Goal: Task Accomplishment & Management: Use online tool/utility

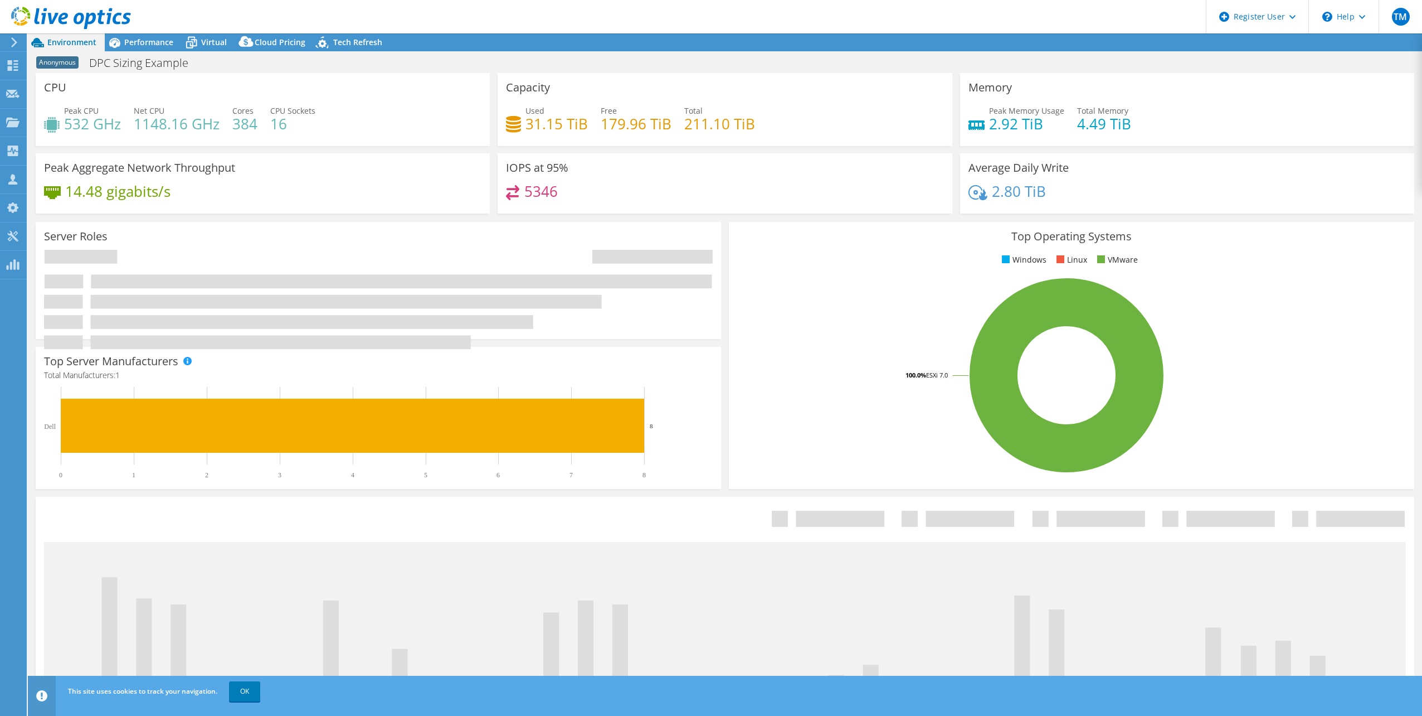
select select "USEast"
select select "USD"
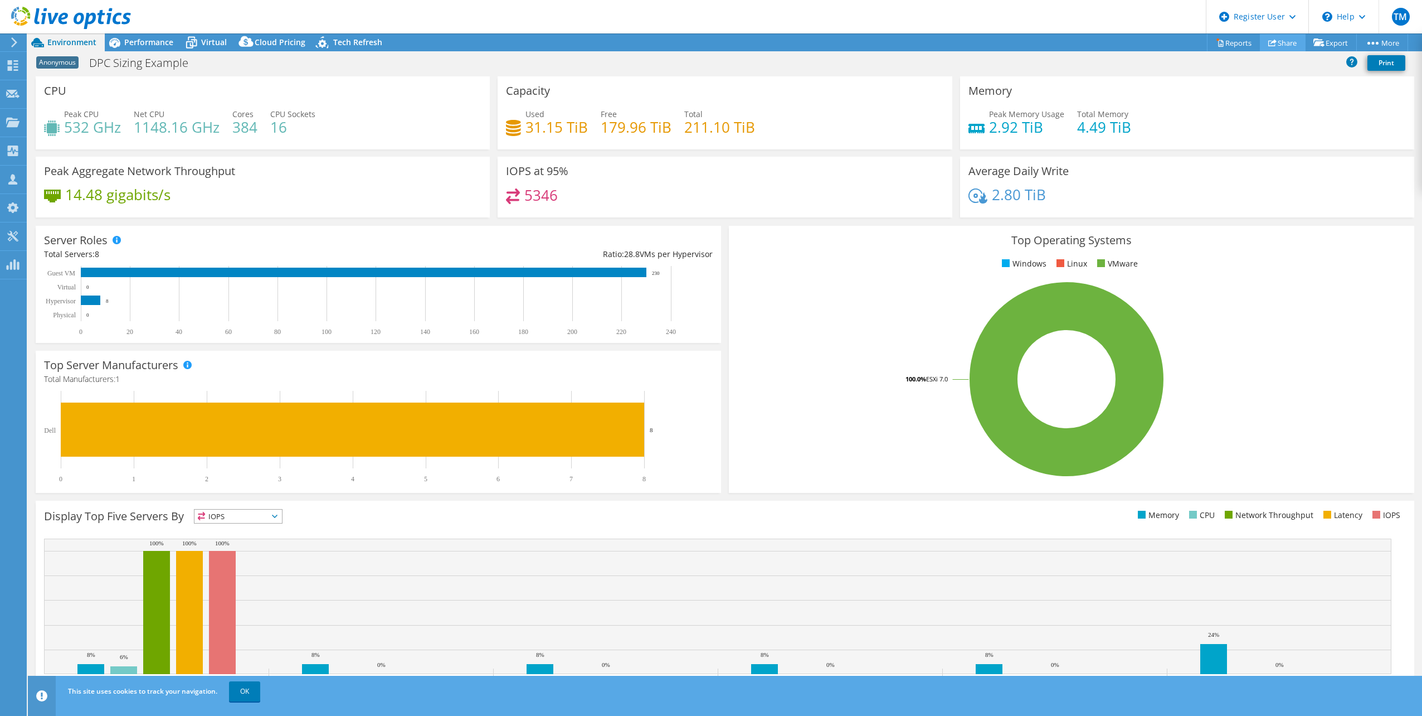
click at [1280, 39] on link "Share" at bounding box center [1283, 42] width 46 height 17
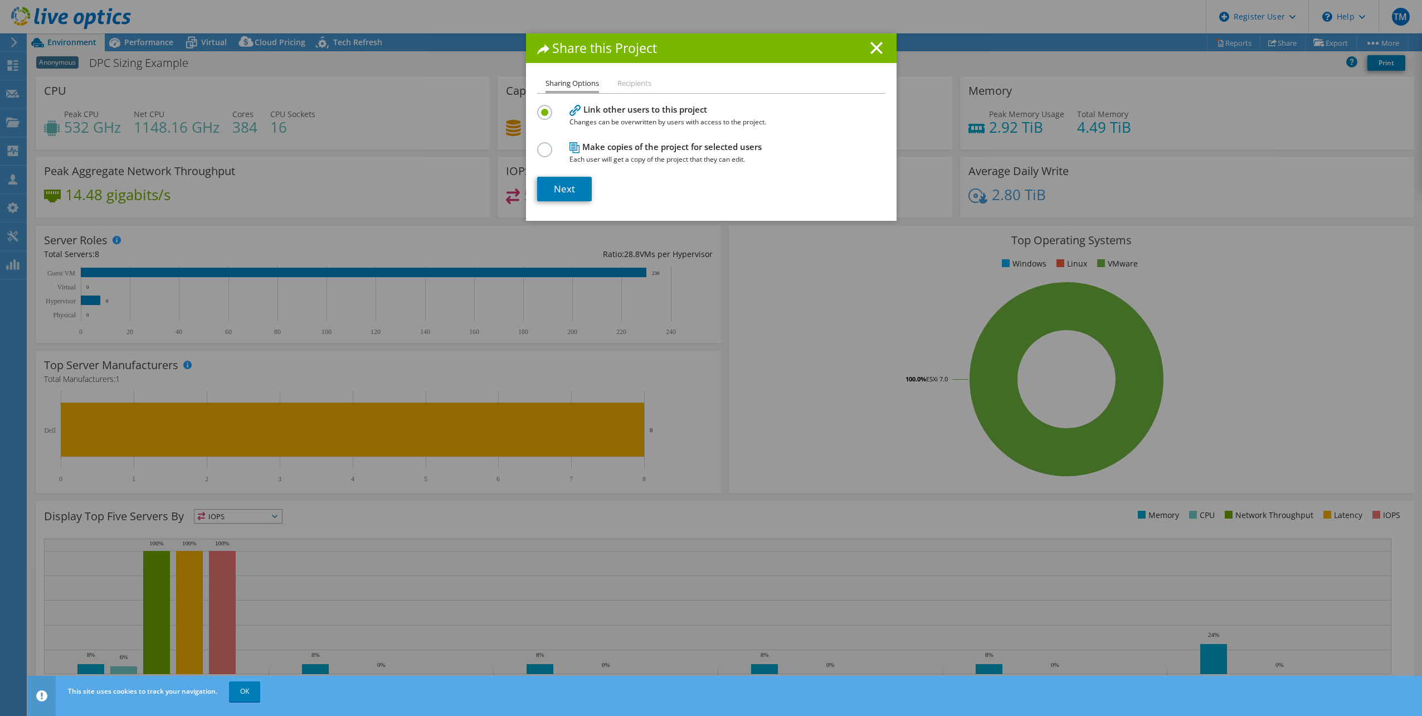
click at [626, 82] on li "Recipients" at bounding box center [635, 84] width 34 height 14
click at [874, 49] on line at bounding box center [876, 47] width 11 height 11
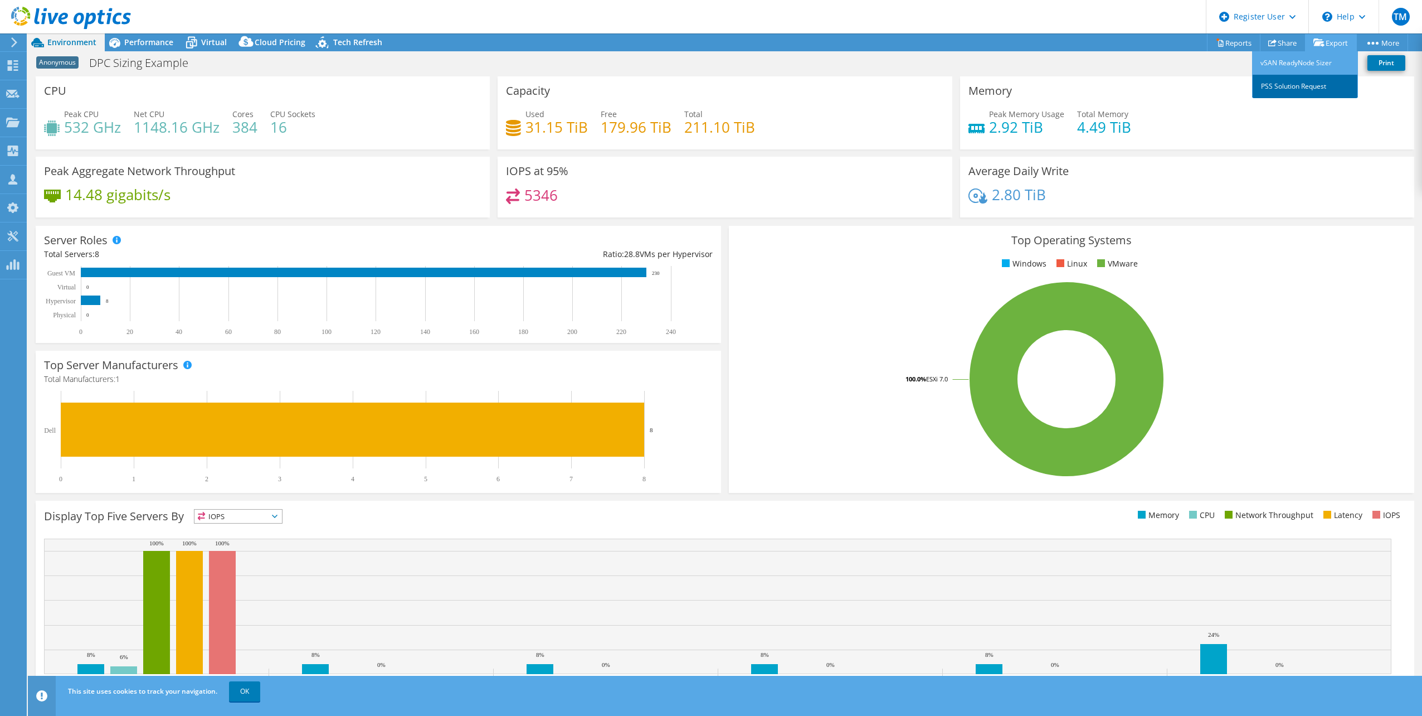
click at [1302, 82] on link "PSS Solution Request" at bounding box center [1305, 86] width 106 height 23
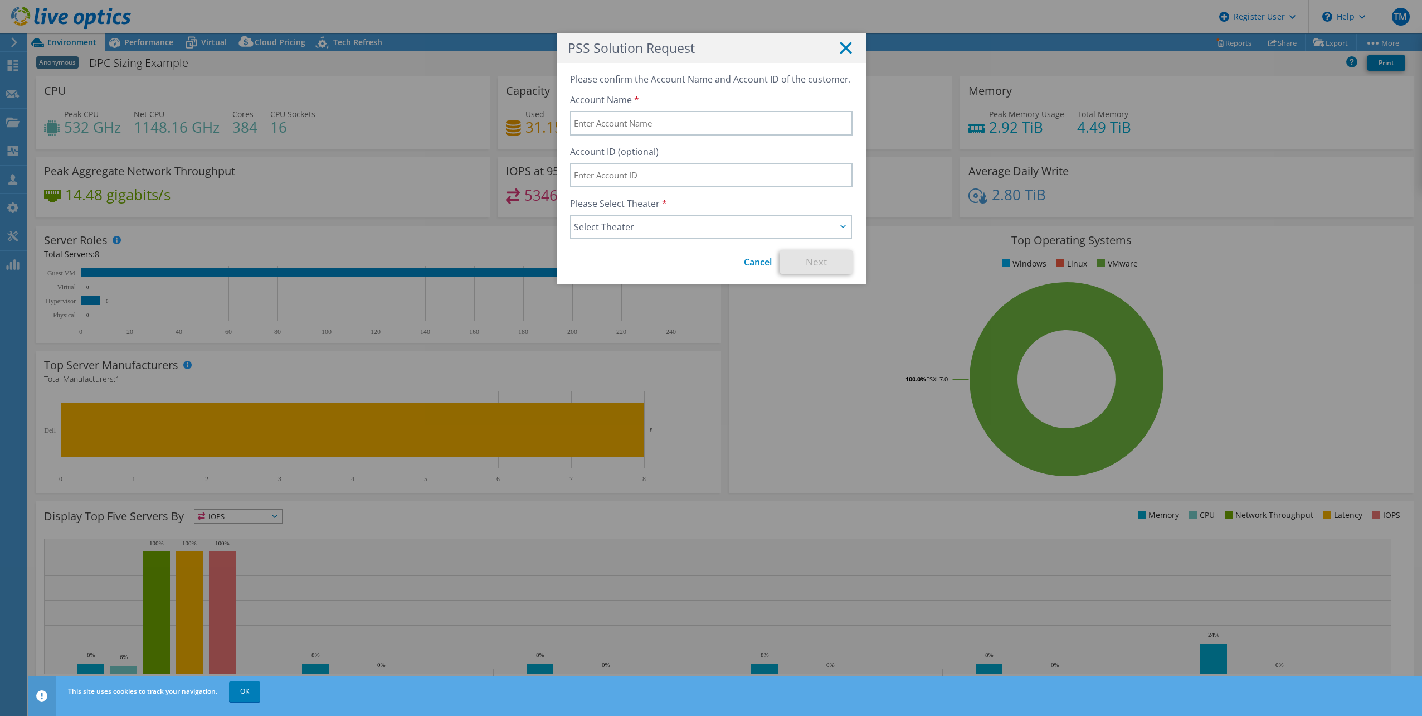
click at [845, 47] on icon at bounding box center [846, 48] width 12 height 12
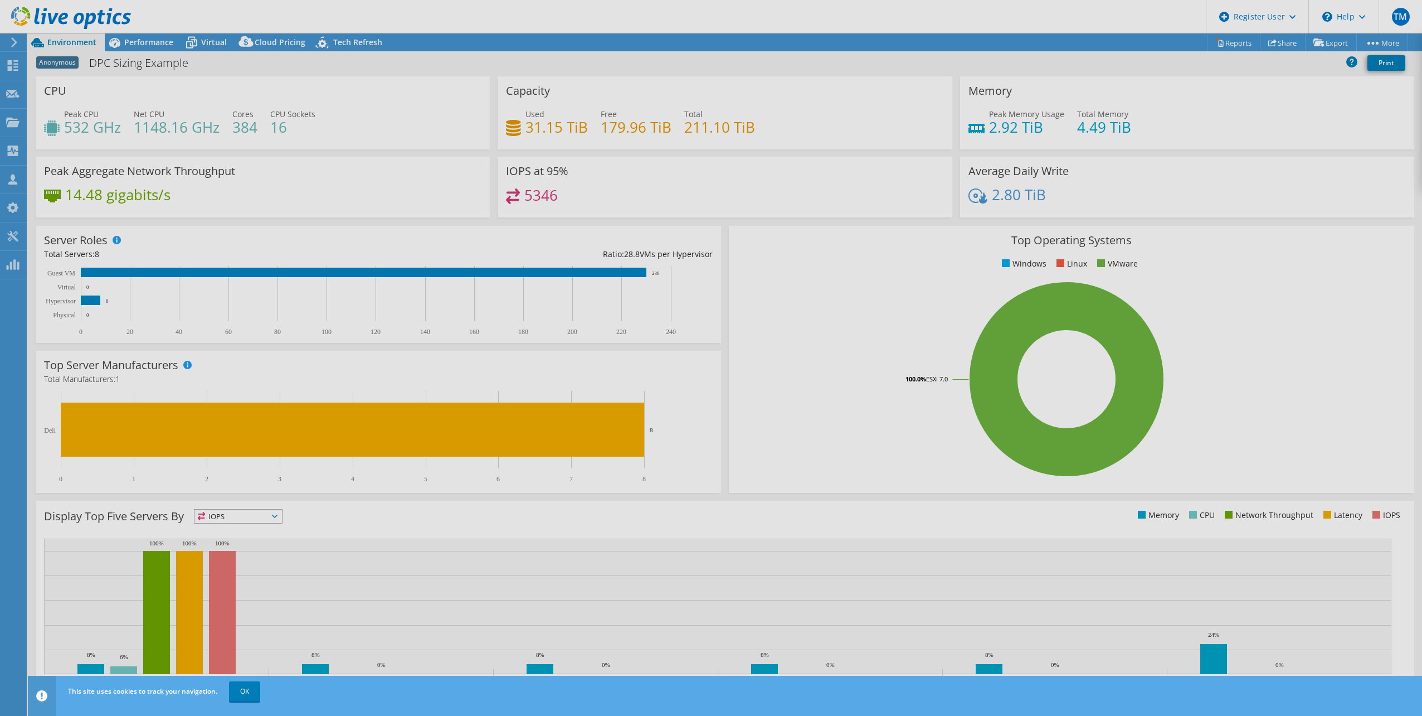
click at [1315, 42] on div "This project has been archived. No changes can be made, and graphs and summary …" at bounding box center [725, 374] width 1394 height 682
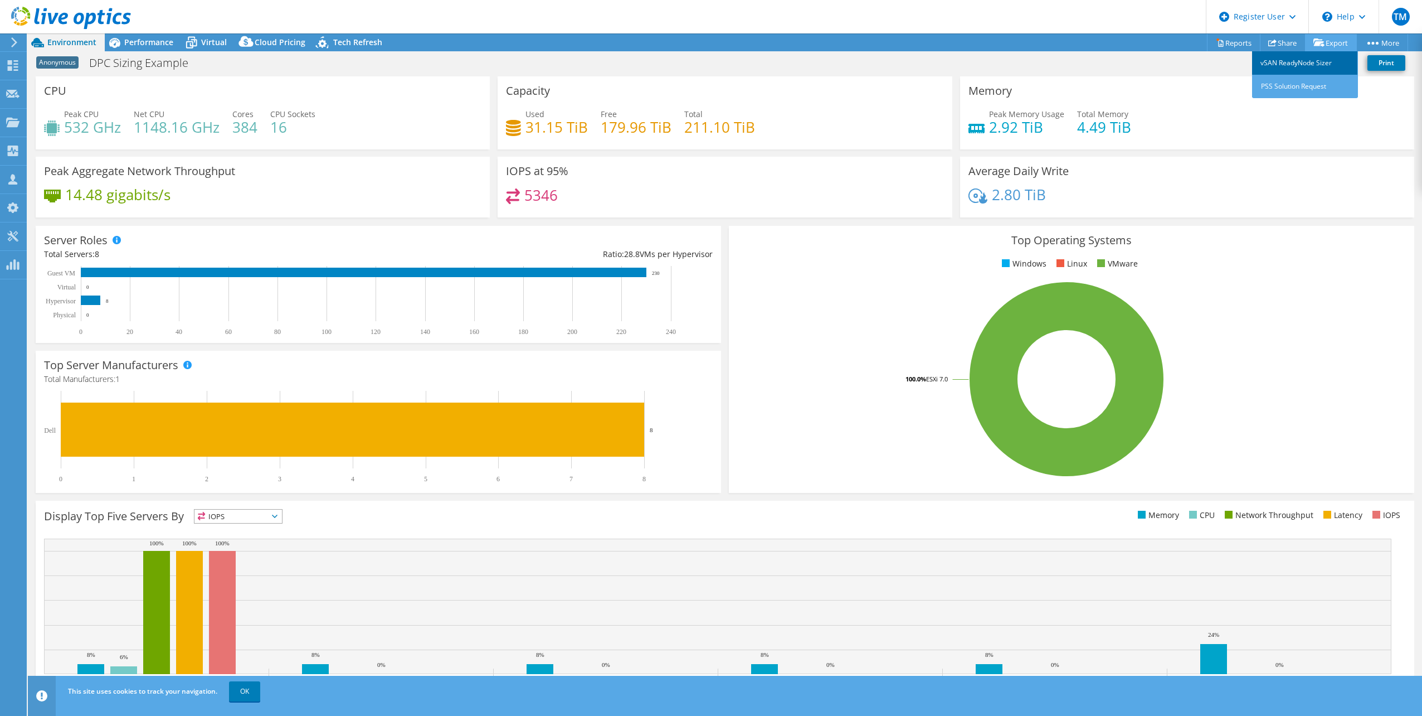
click at [1297, 62] on link "vSAN ReadyNode Sizer" at bounding box center [1305, 62] width 106 height 23
click at [321, 64] on div "Anonymous DPC Sizing Example Print" at bounding box center [725, 62] width 1394 height 21
click at [1380, 60] on link "Print" at bounding box center [1387, 63] width 38 height 16
click at [1093, 25] on header "TM Dell User Tori Moore Tori.Moore@dell.com Dell My Profile Log Out \n Help Exp…" at bounding box center [711, 16] width 1422 height 33
click at [1377, 62] on link "Print" at bounding box center [1387, 63] width 38 height 16
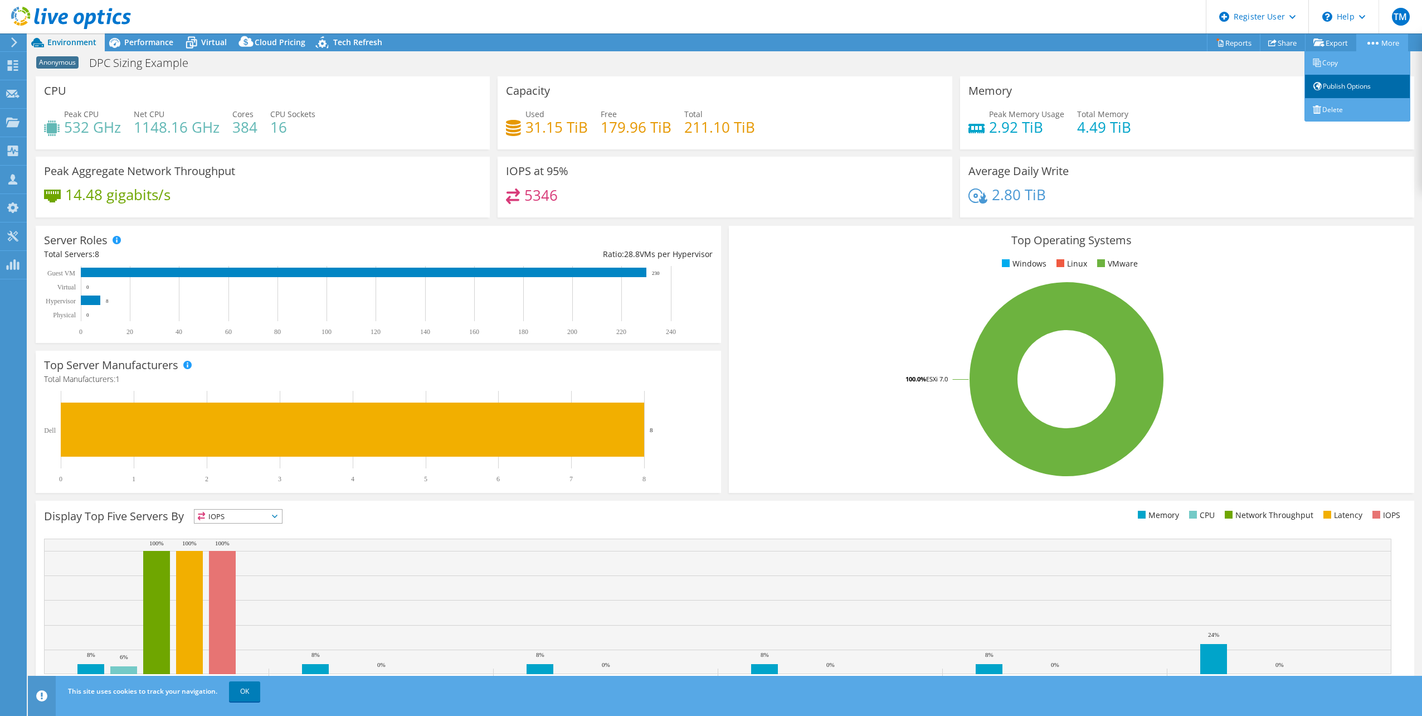
click at [1332, 86] on link "Publish Options" at bounding box center [1358, 86] width 106 height 23
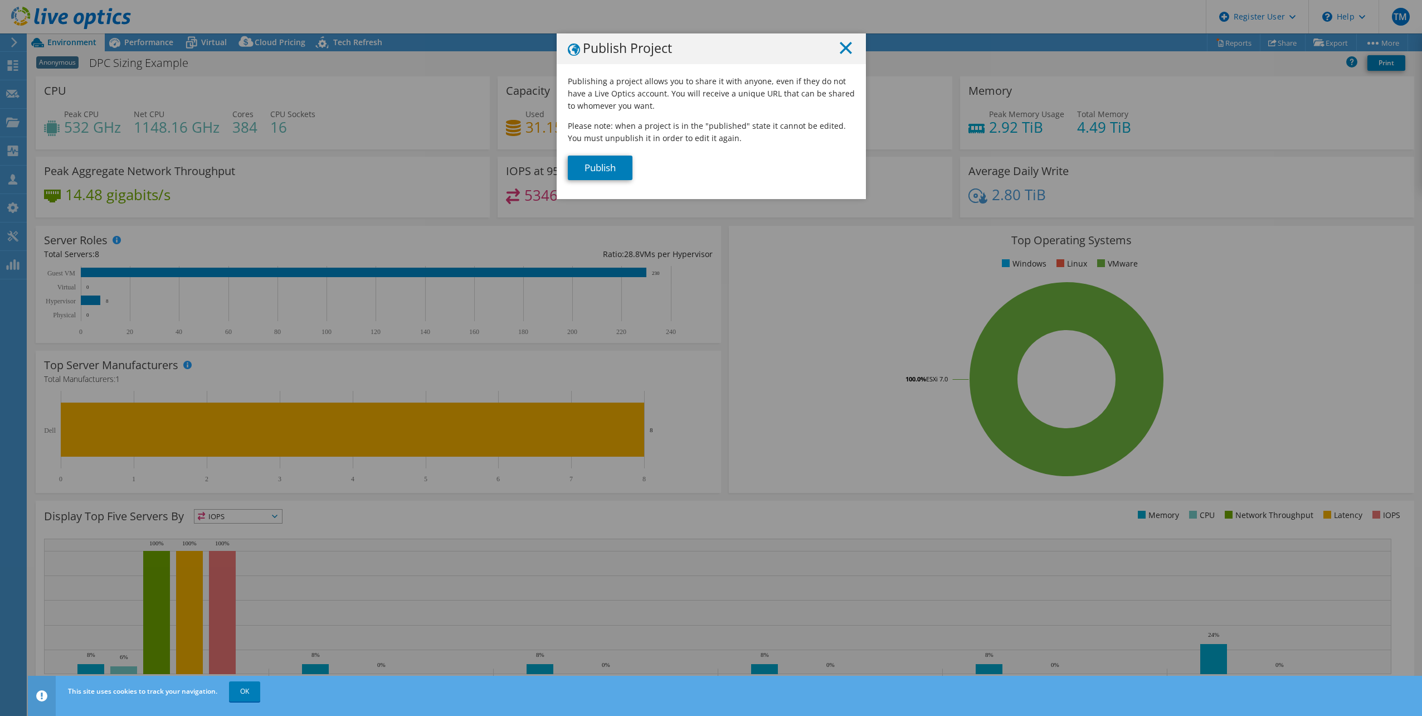
click at [847, 48] on h1 "Publish Project" at bounding box center [711, 49] width 287 height 14
click at [840, 51] on line at bounding box center [845, 47] width 11 height 11
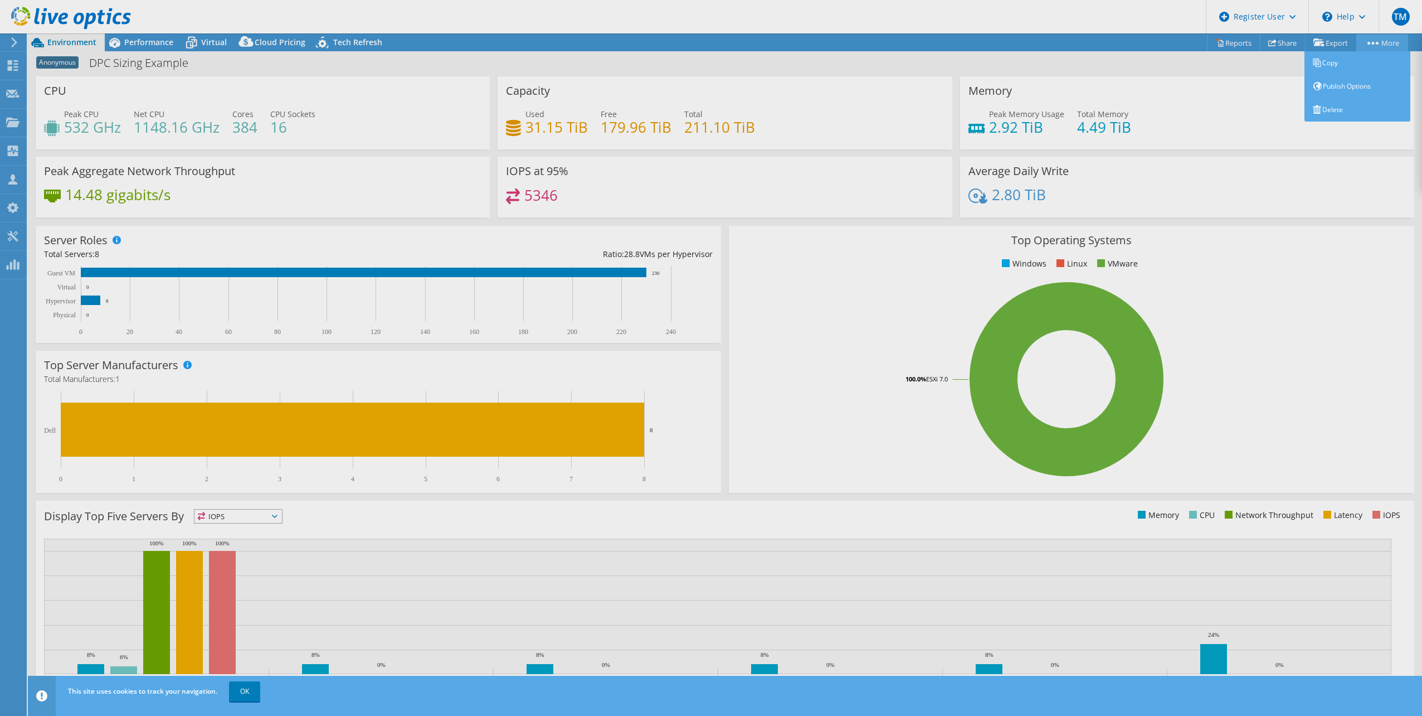
click at [1382, 45] on link "More" at bounding box center [1383, 42] width 52 height 17
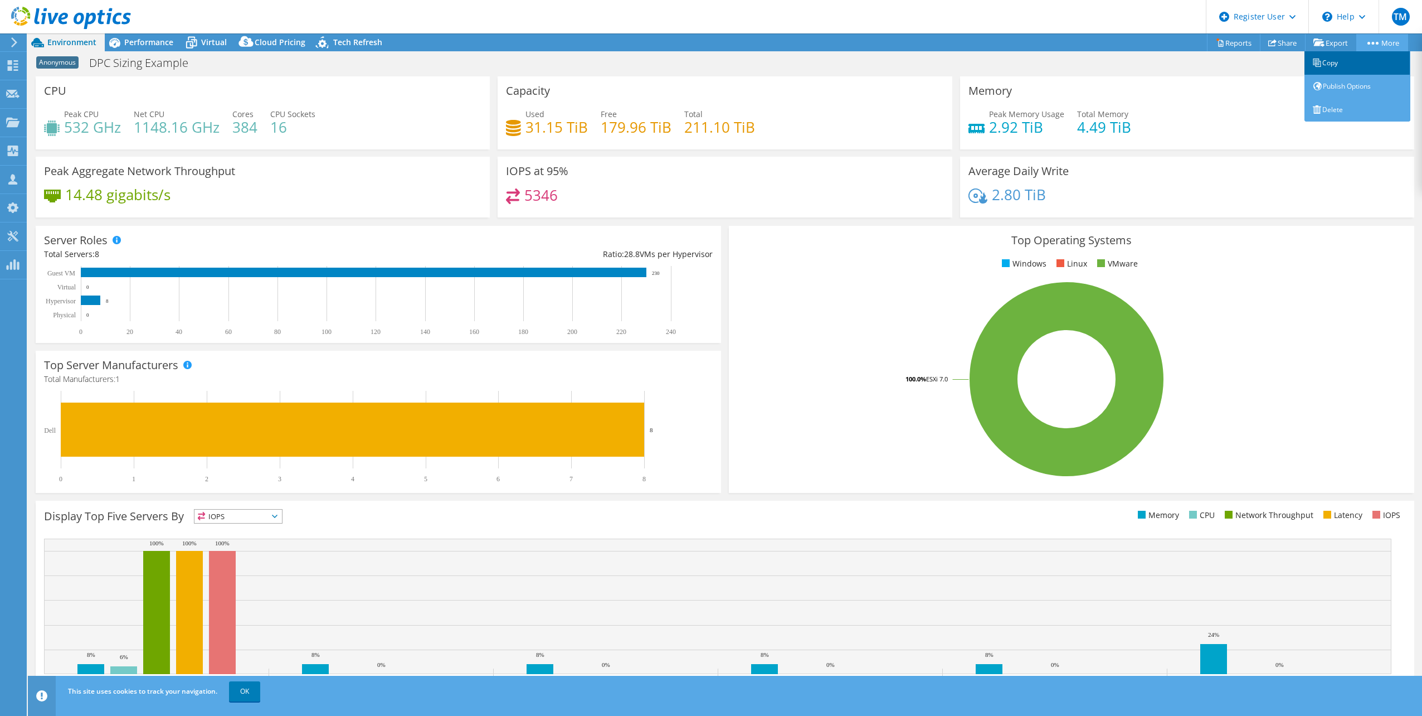
click at [1322, 59] on link "Copy" at bounding box center [1358, 62] width 106 height 23
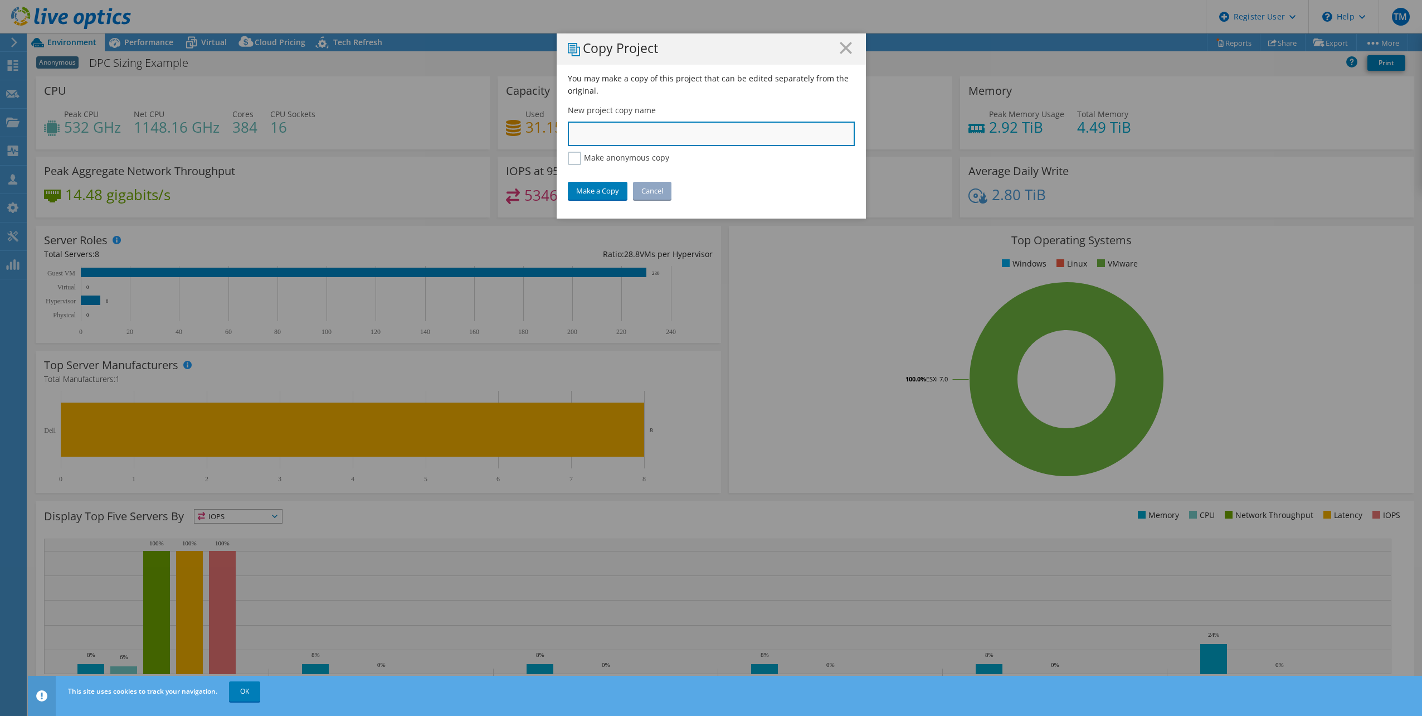
click at [678, 133] on input "text" at bounding box center [711, 133] width 287 height 25
type input "Workshop"
click at [590, 196] on link "Make a Copy" at bounding box center [598, 191] width 60 height 18
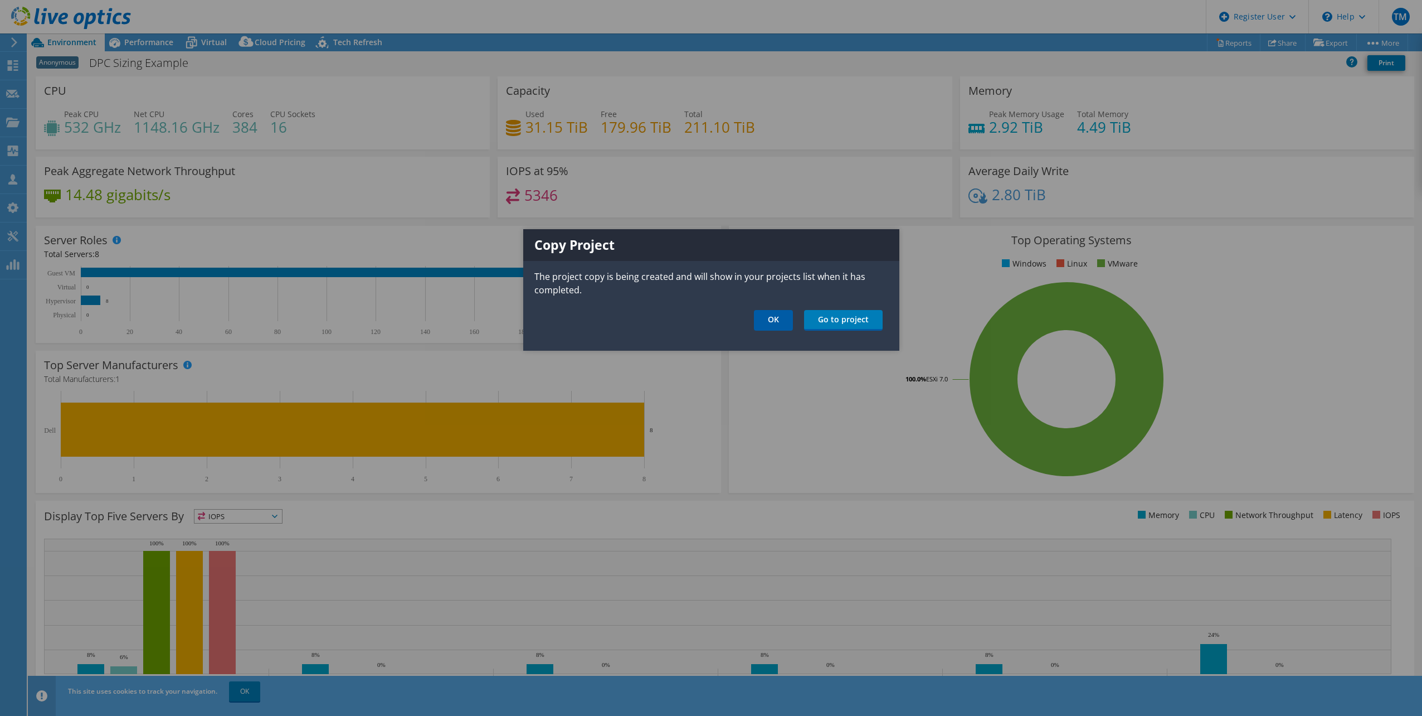
click at [770, 320] on link "OK" at bounding box center [773, 320] width 39 height 21
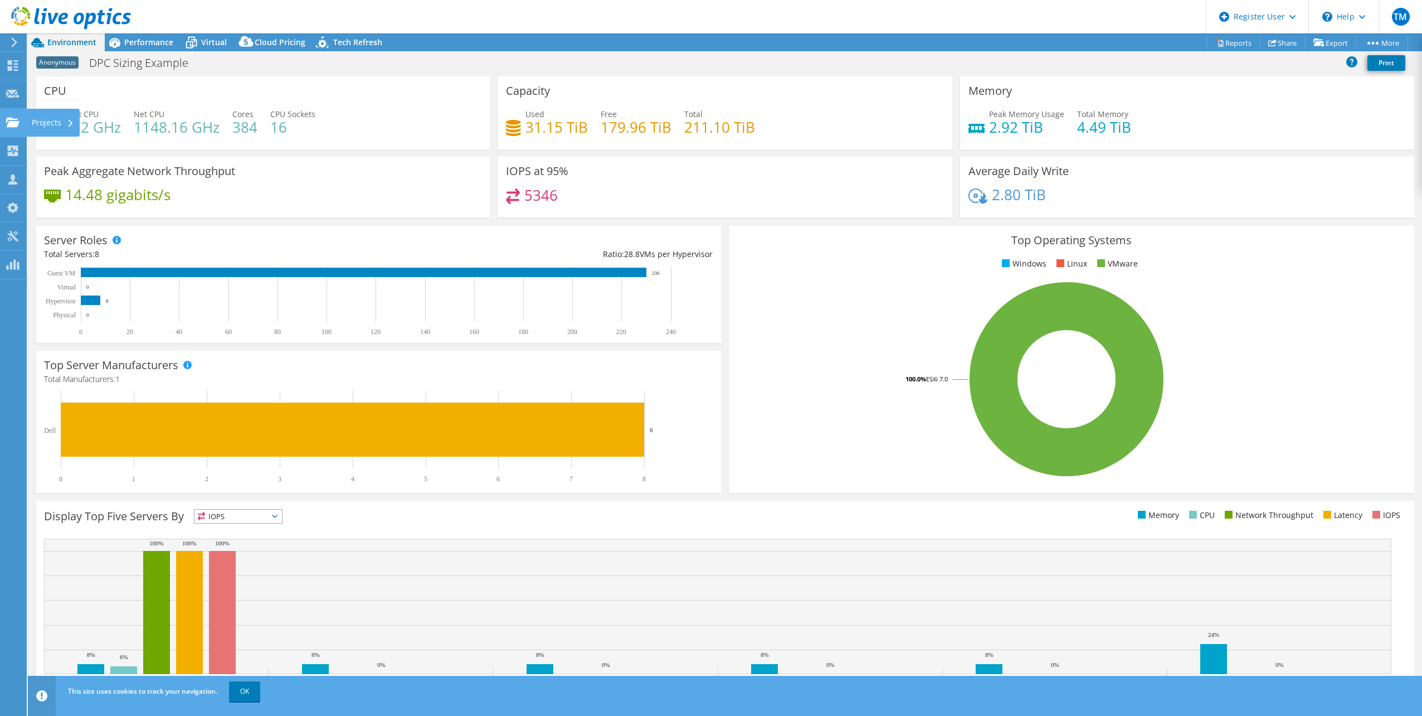
click at [12, 129] on div at bounding box center [12, 124] width 13 height 12
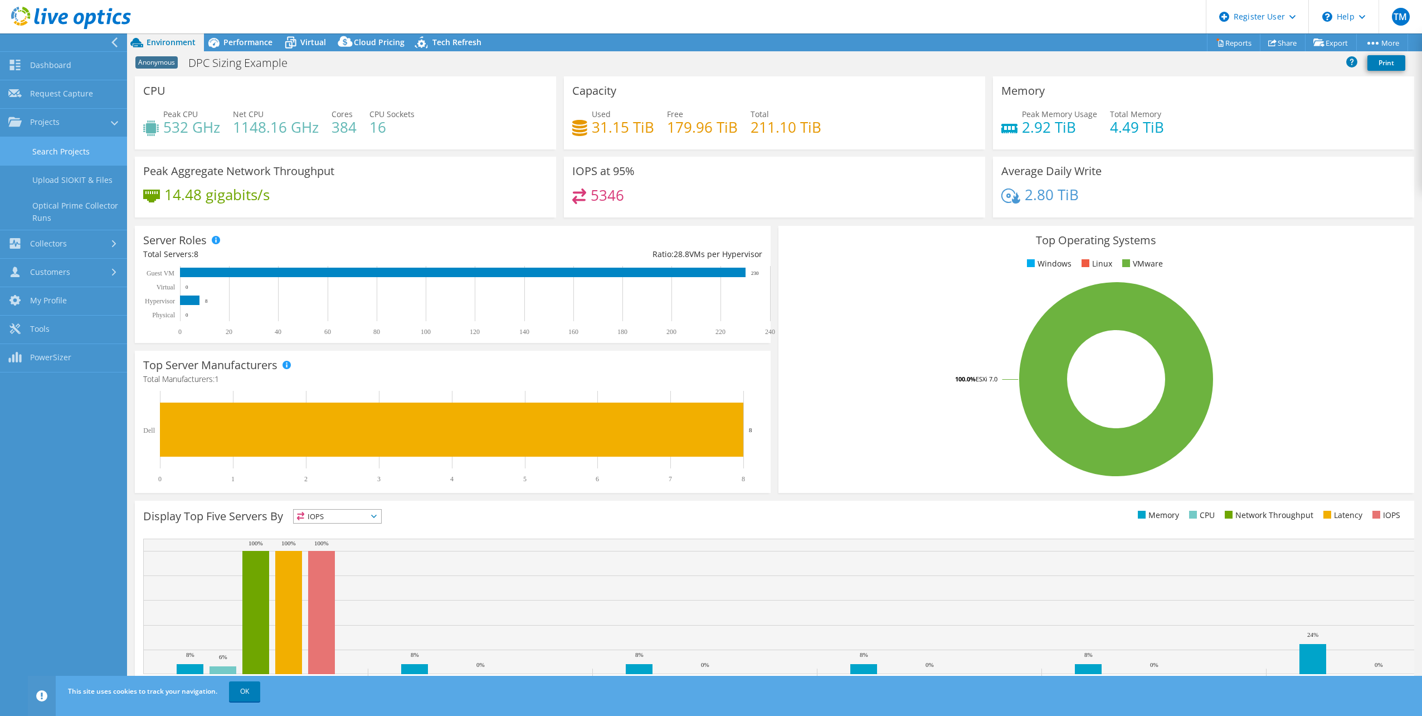
click at [73, 144] on link "Search Projects" at bounding box center [63, 151] width 127 height 28
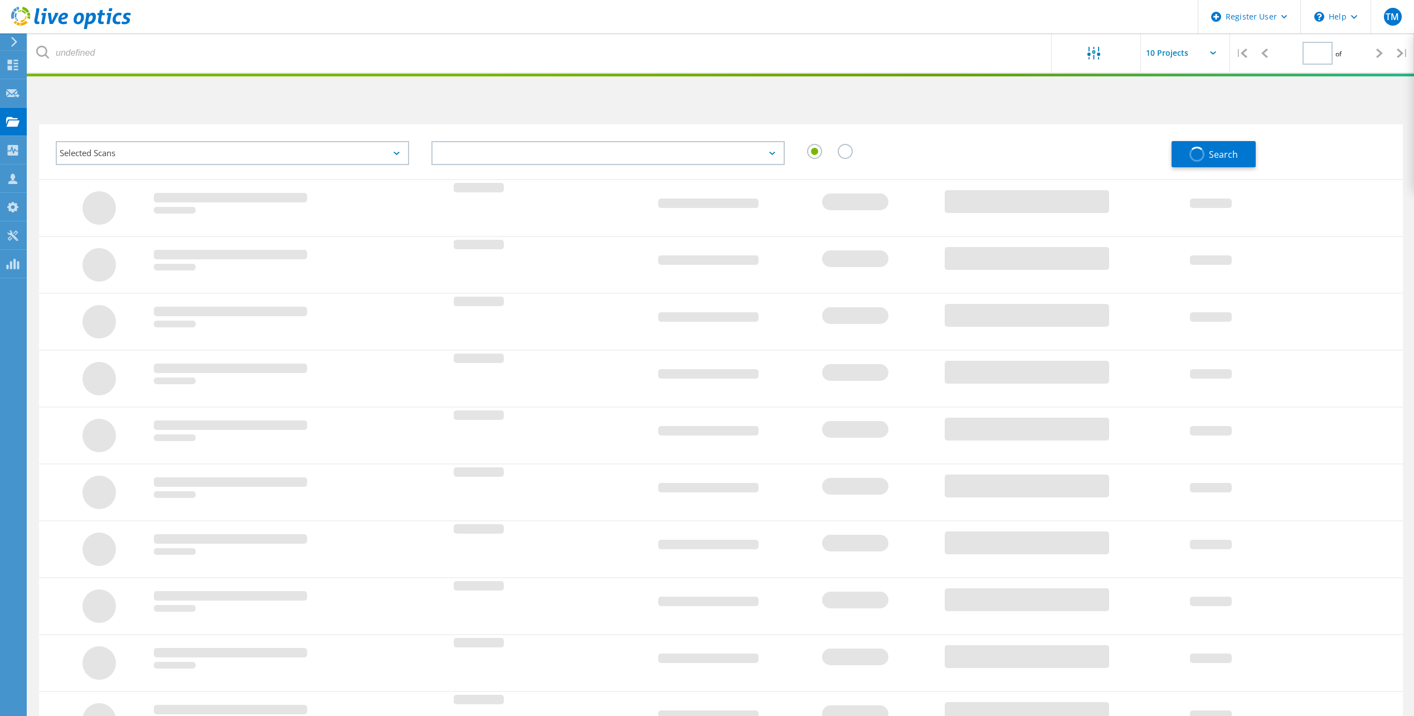
type input "1"
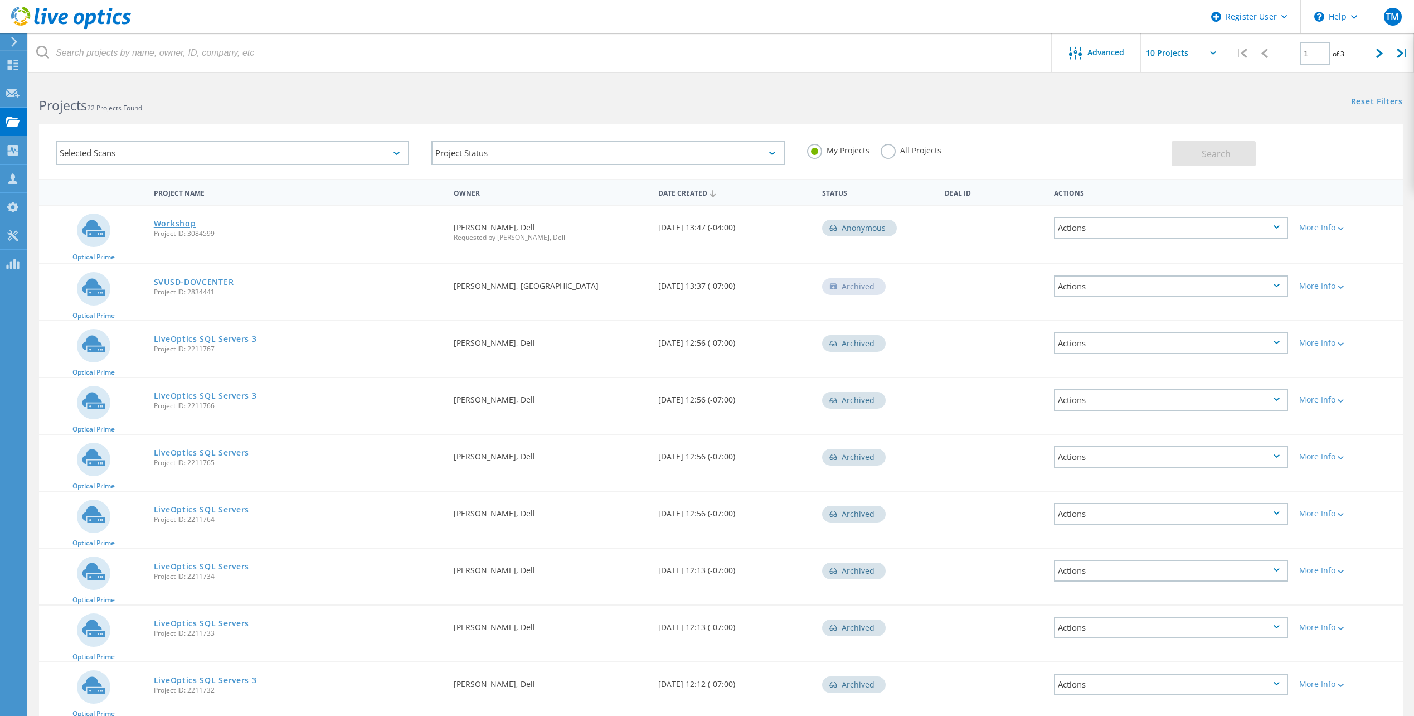
click at [181, 225] on link "Workshop" at bounding box center [175, 224] width 42 height 8
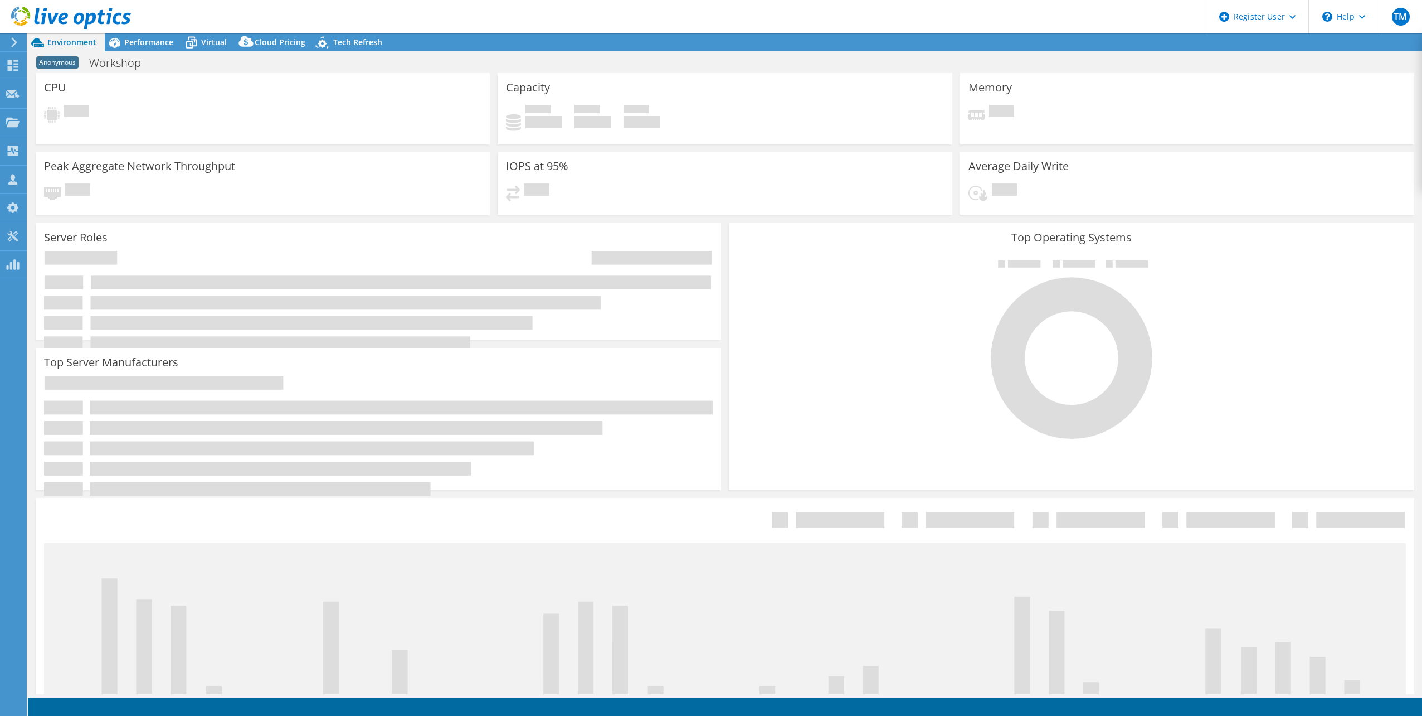
select select "USD"
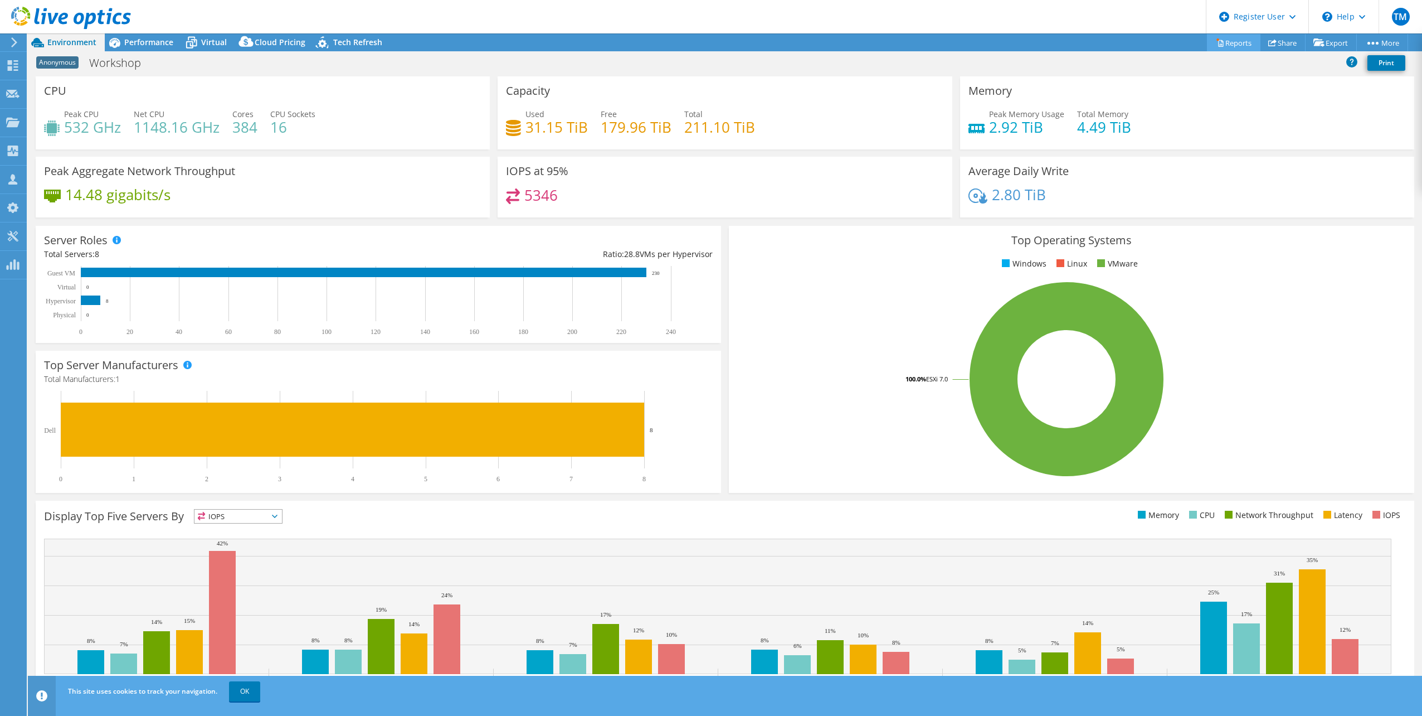
click at [1221, 40] on link "Reports" at bounding box center [1234, 42] width 54 height 17
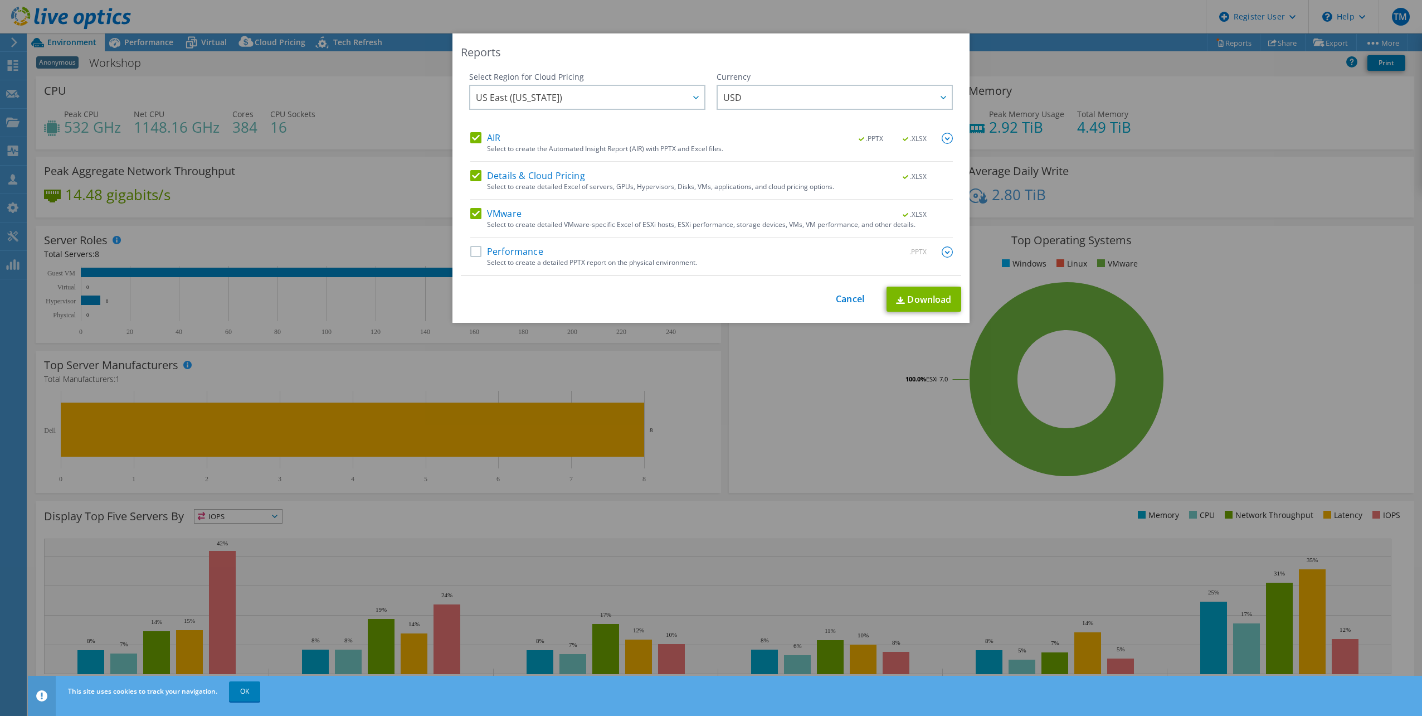
click at [470, 177] on label "Details & Cloud Pricing" at bounding box center [527, 176] width 115 height 11
click at [0, 0] on input "Details & Cloud Pricing" at bounding box center [0, 0] width 0 height 0
click at [470, 213] on label "VMware" at bounding box center [495, 213] width 51 height 11
click at [0, 0] on input "VMware" at bounding box center [0, 0] width 0 height 0
click at [927, 302] on link "Download" at bounding box center [924, 299] width 75 height 25
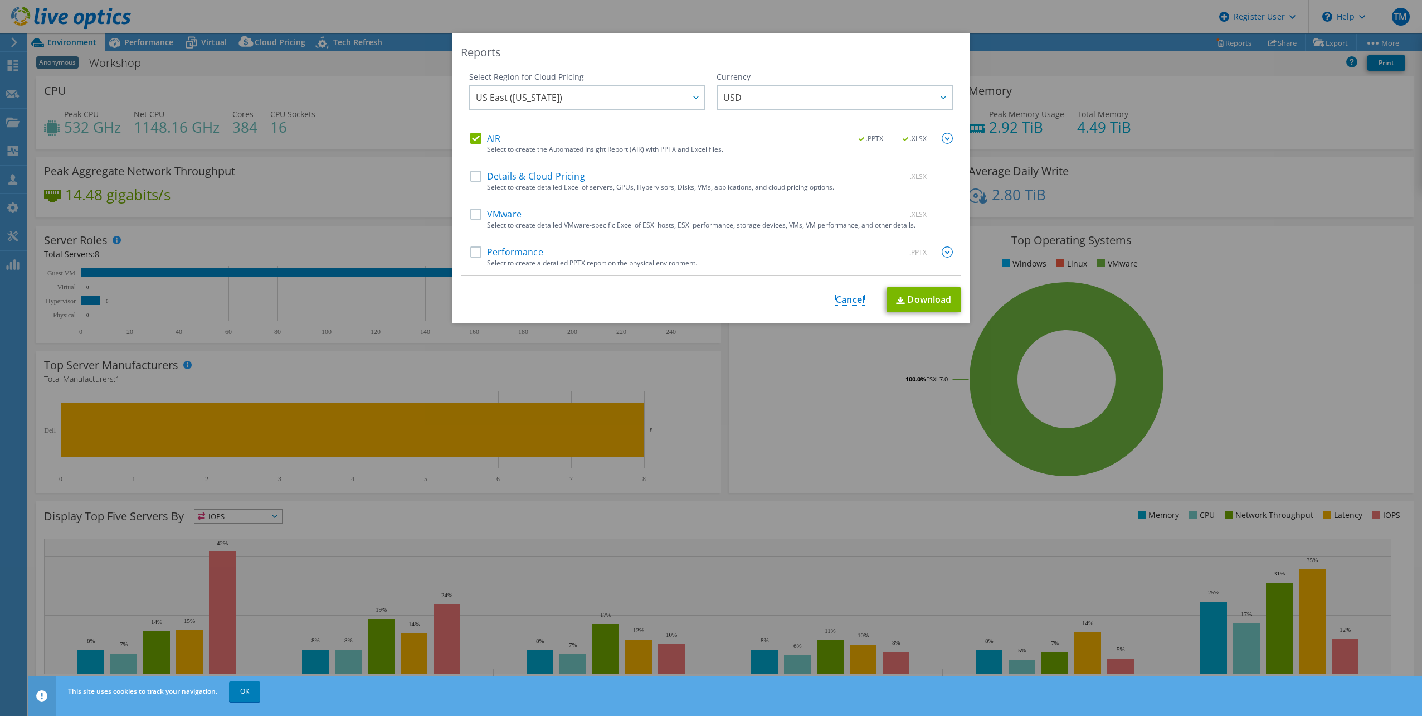
drag, startPoint x: 833, startPoint y: 300, endPoint x: 810, endPoint y: 259, distance: 47.1
click at [836, 300] on link "Cancel" at bounding box center [850, 299] width 28 height 11
